Goal: Task Accomplishment & Management: Complete application form

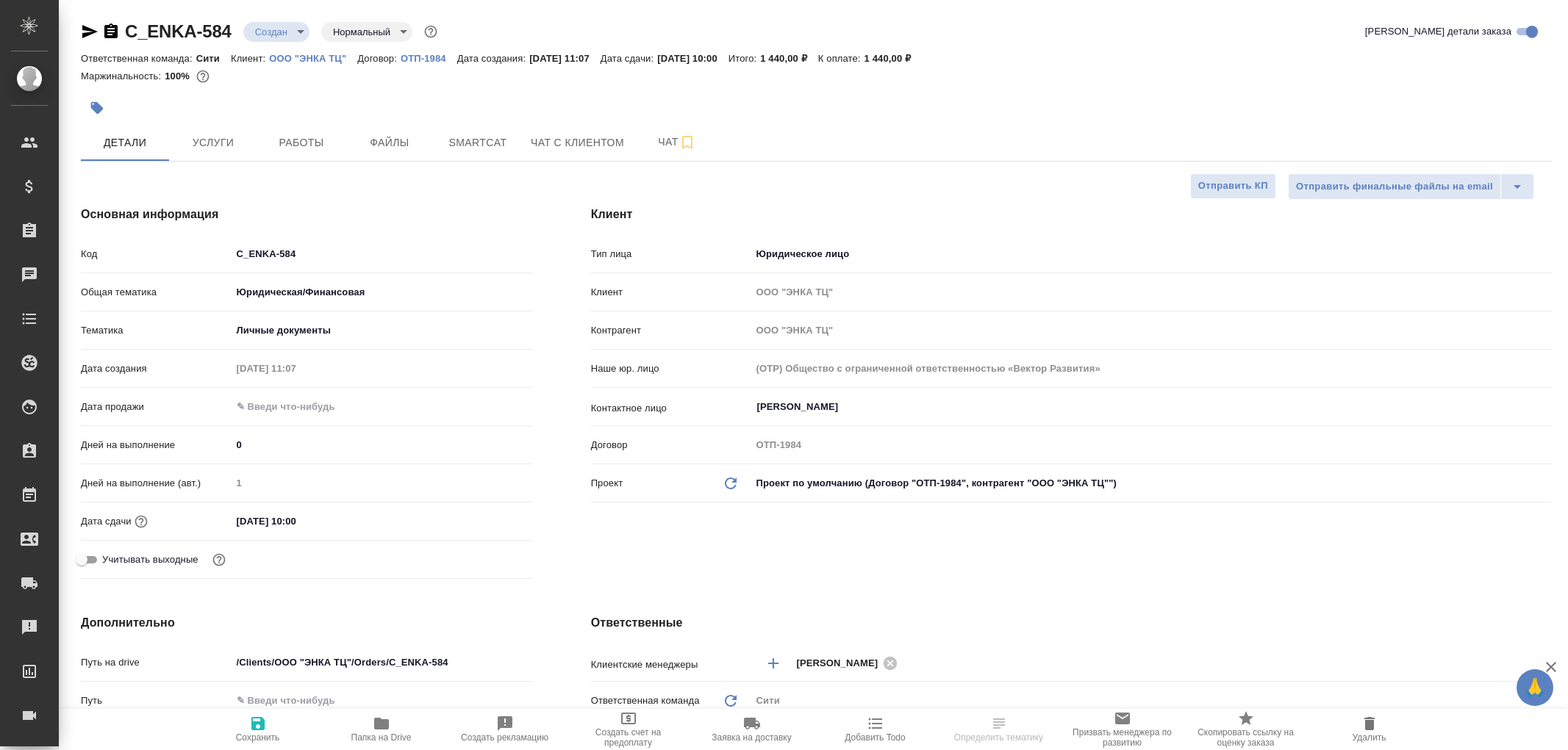
select select "RU"
type textarea "x"
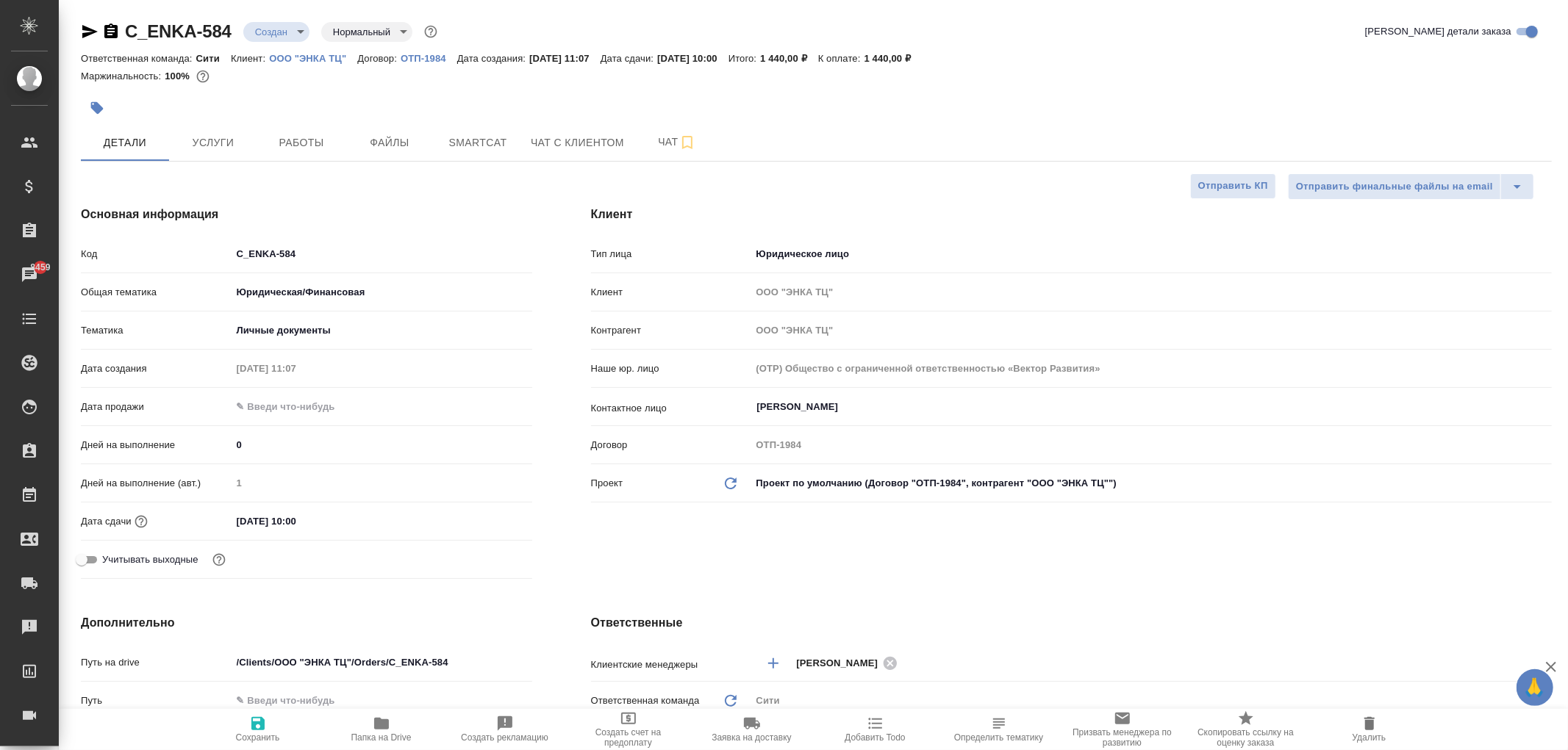
type textarea "x"
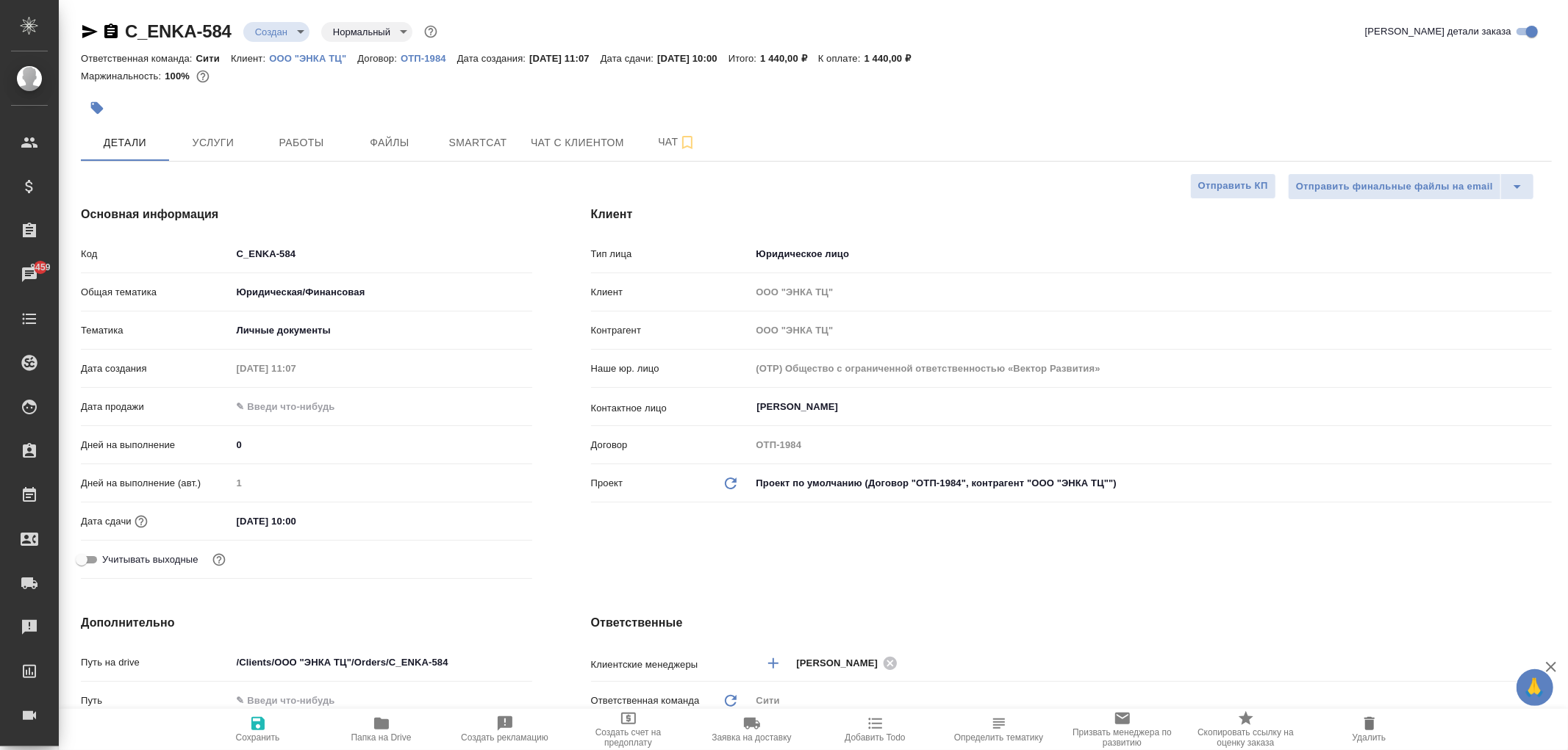
type textarea "x"
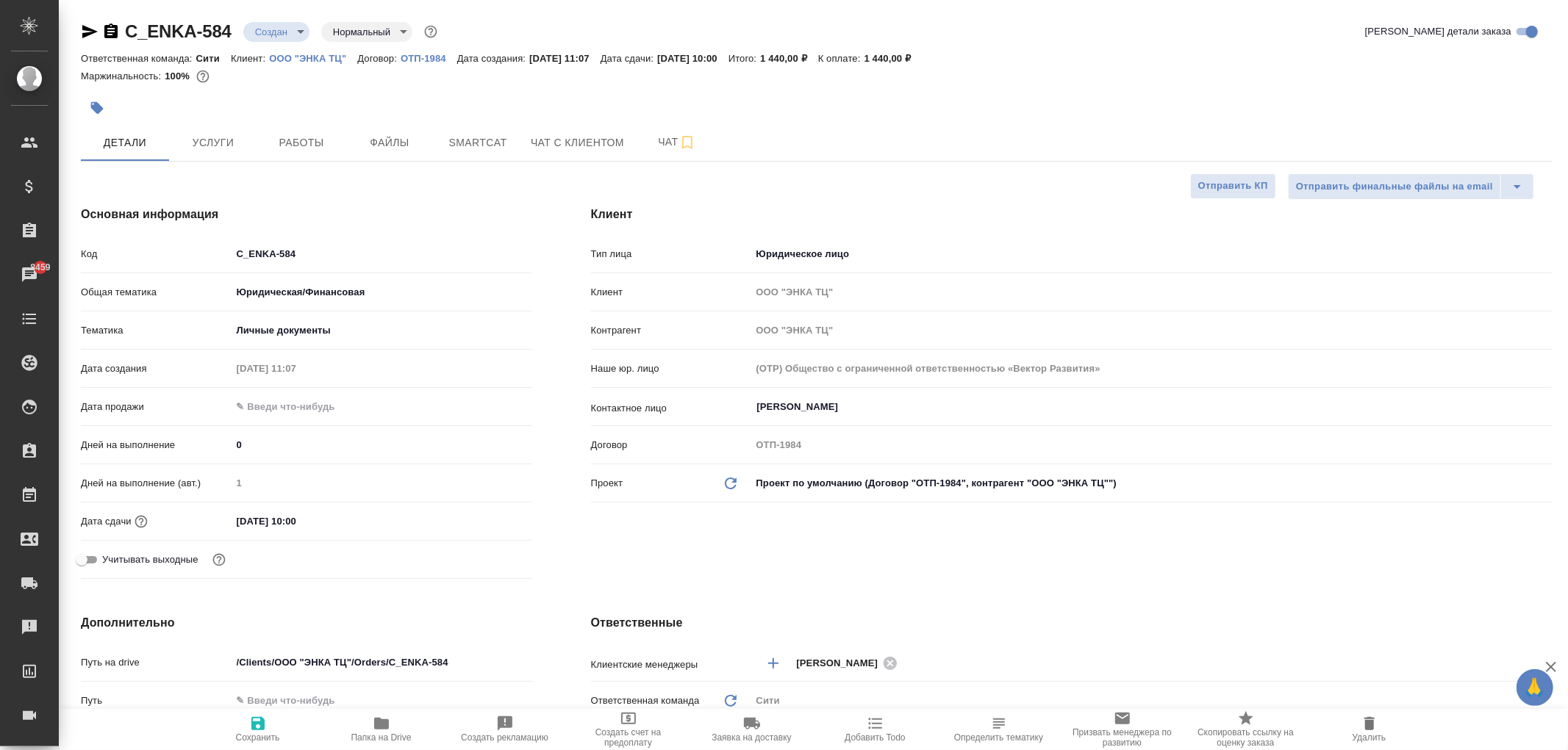
type textarea "x"
